Goal: Find specific page/section: Find specific page/section

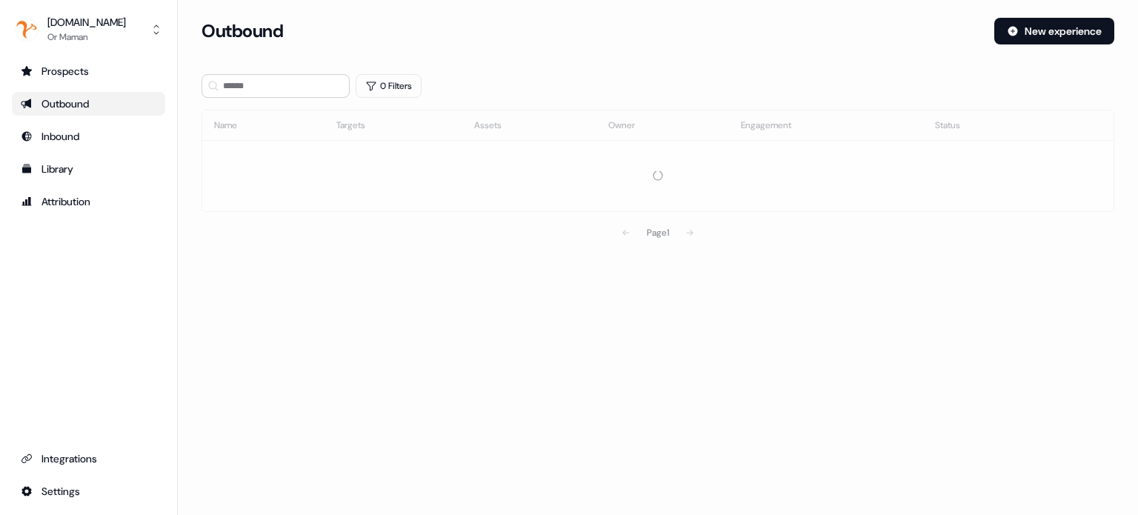
click at [685, 130] on section "Loading... Outbound New experience 0 Filters Name Targets Assets Owner Engageme…" at bounding box center [658, 153] width 960 height 271
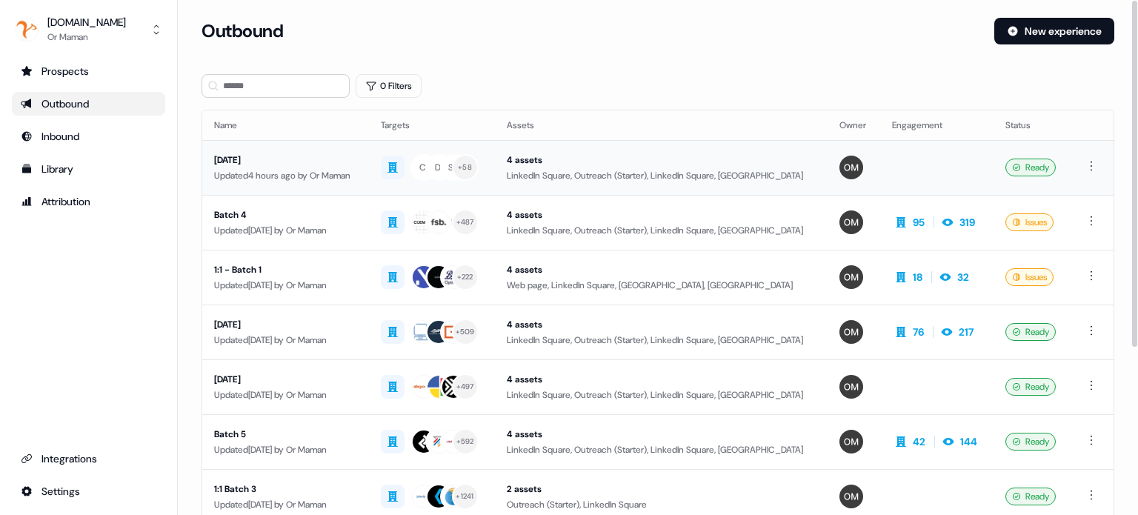
click at [227, 163] on div "[DATE]" at bounding box center [285, 160] width 143 height 15
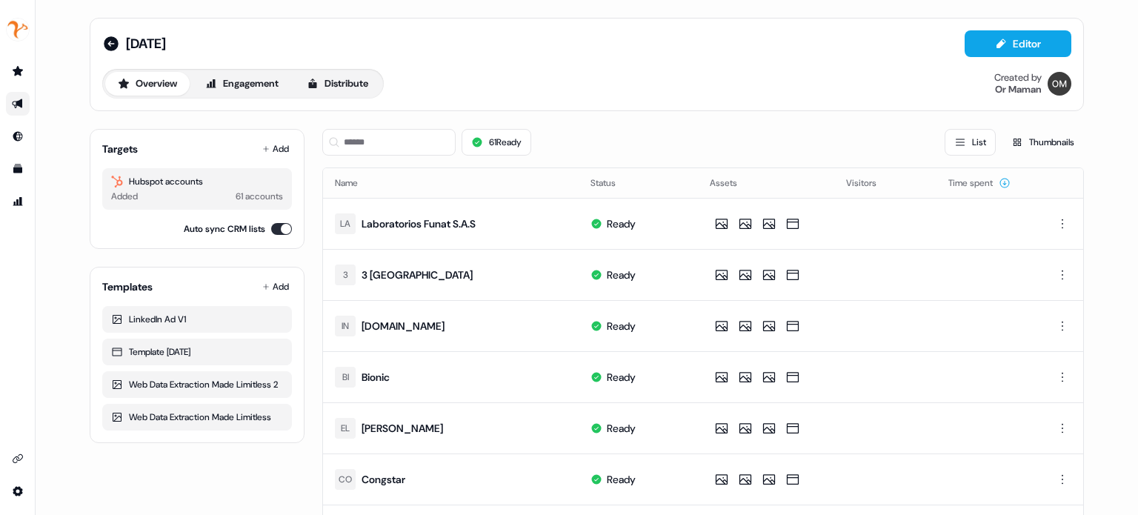
drag, startPoint x: 15, startPoint y: 101, endPoint x: 213, endPoint y: 33, distance: 209.9
click at [213, 33] on div "[DATE] Editor" at bounding box center [586, 43] width 969 height 27
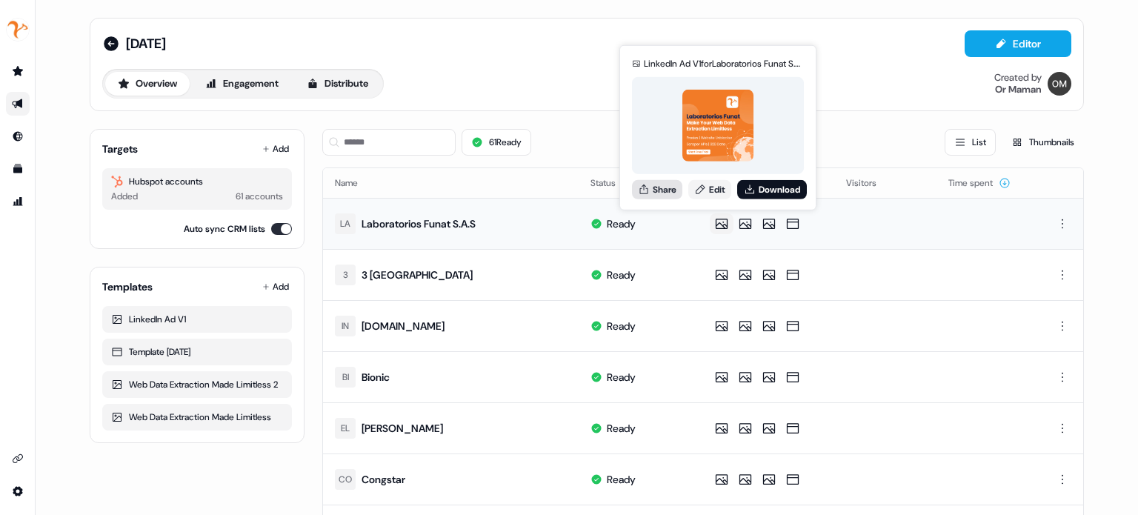
click at [664, 183] on button "Share" at bounding box center [657, 188] width 50 height 19
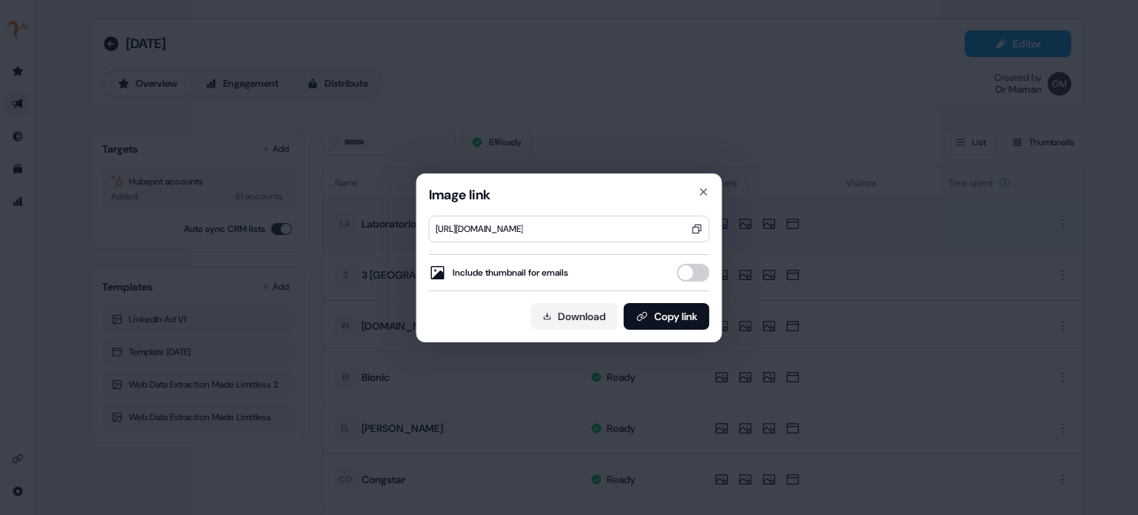
click at [713, 182] on div "Image link [URL][DOMAIN_NAME] Include thumbnail for emails Download Copy link C…" at bounding box center [569, 257] width 306 height 169
click at [698, 193] on icon "button" at bounding box center [704, 192] width 12 height 12
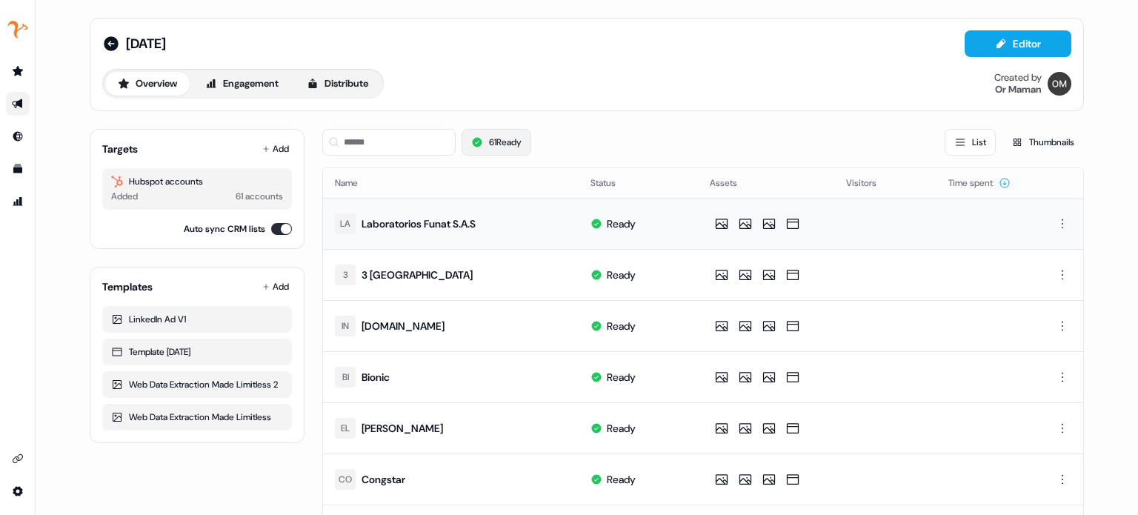
click at [516, 141] on button "61 Ready" at bounding box center [496, 142] width 70 height 27
click at [517, 149] on button "61 Ready" at bounding box center [496, 142] width 70 height 27
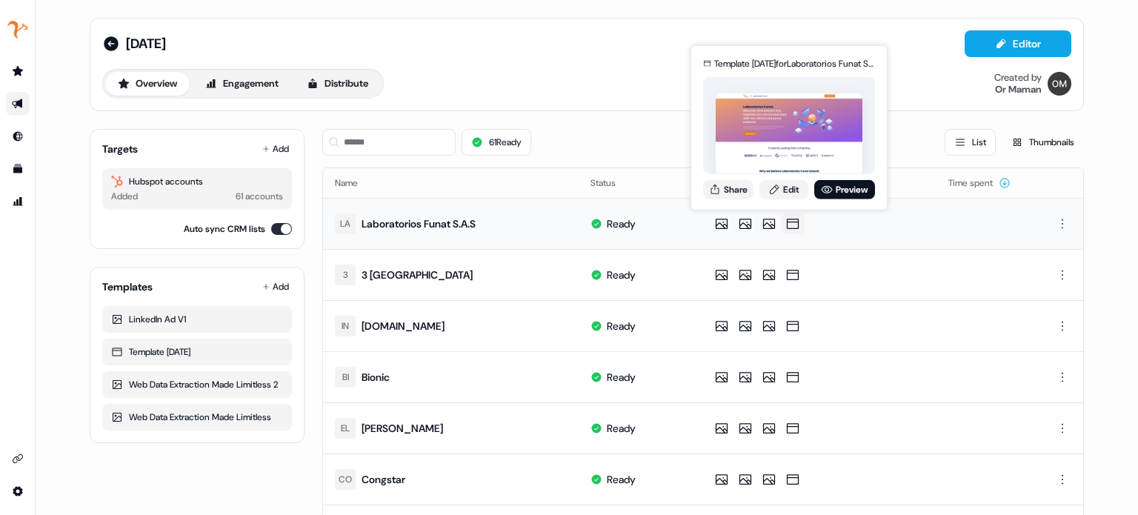
click at [767, 147] on img at bounding box center [788, 134] width 147 height 82
click at [647, 136] on div "61 Ready List Thumbnails" at bounding box center [702, 142] width 761 height 27
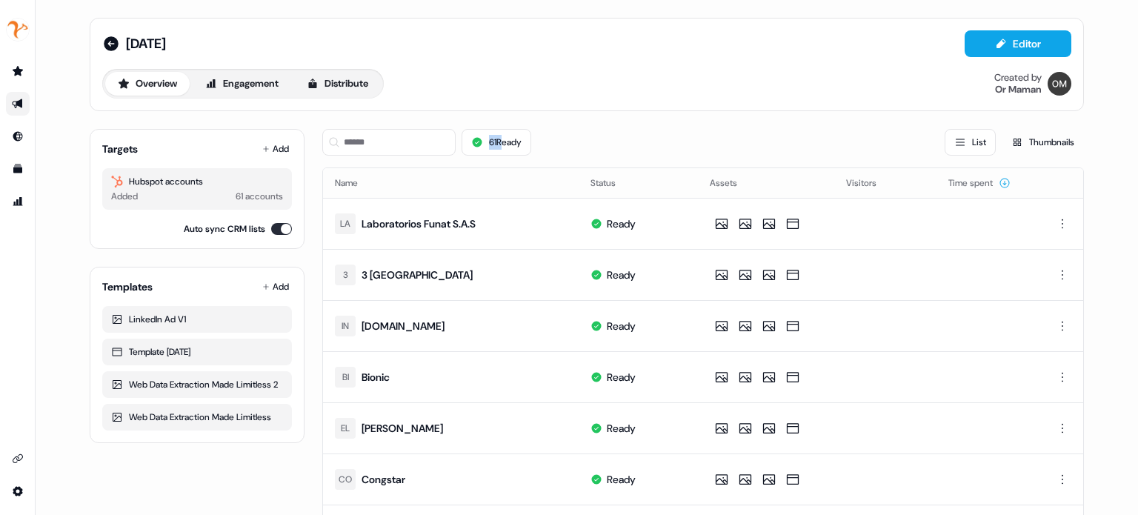
click at [647, 136] on div "61 Ready List Thumbnails" at bounding box center [702, 142] width 761 height 27
click at [681, 120] on div "61 Ready List Thumbnails" at bounding box center [702, 142] width 761 height 50
